Goal: Task Accomplishment & Management: Use online tool/utility

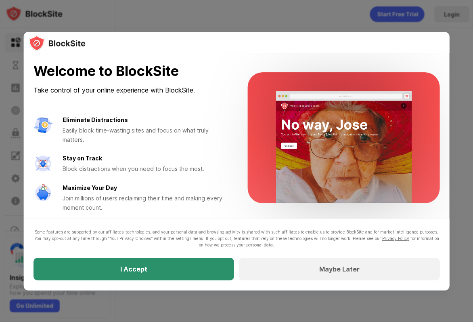
click at [170, 272] on div "I Accept" at bounding box center [133, 269] width 200 height 23
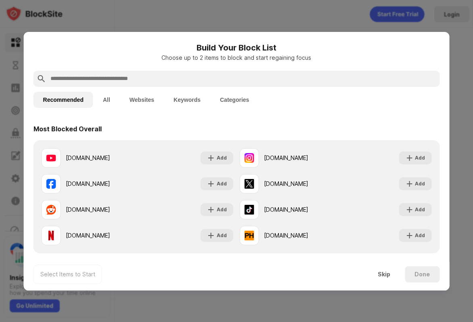
click at [169, 75] on input "text" at bounding box center [243, 79] width 387 height 10
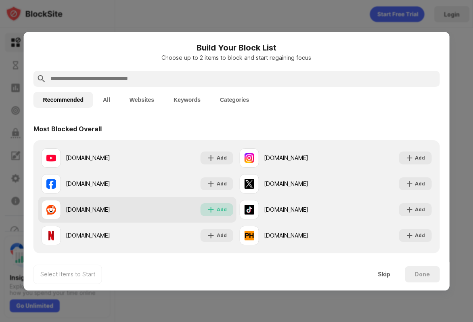
click at [219, 210] on div "Add" at bounding box center [222, 209] width 10 height 8
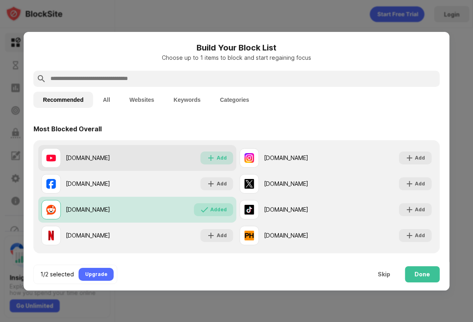
click at [223, 159] on div "Add" at bounding box center [222, 158] width 10 height 8
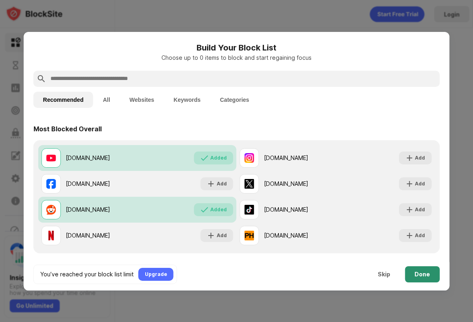
click at [423, 269] on div "Done" at bounding box center [422, 274] width 35 height 16
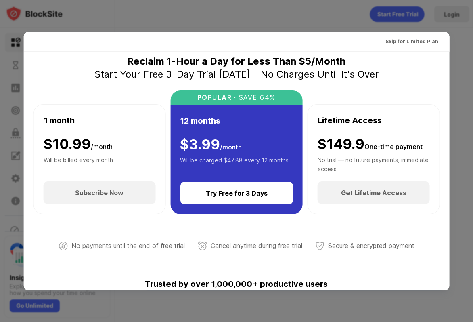
scroll to position [8, 0]
